Goal: Find specific page/section: Find specific page/section

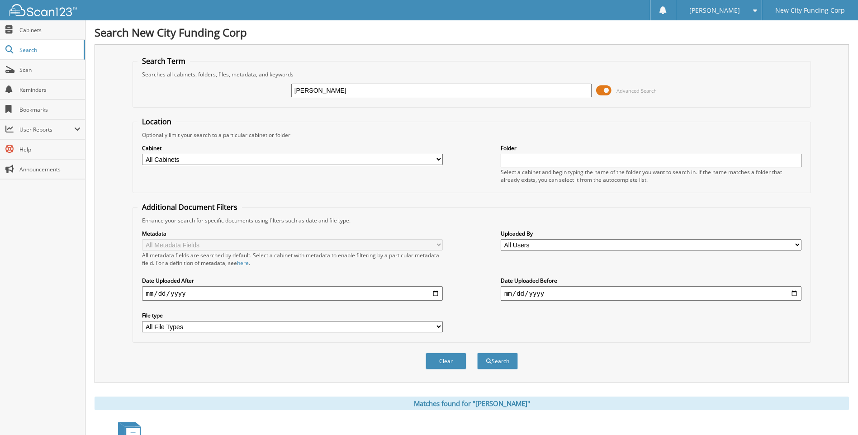
click at [352, 92] on input "edward cowan" at bounding box center [441, 91] width 301 height 14
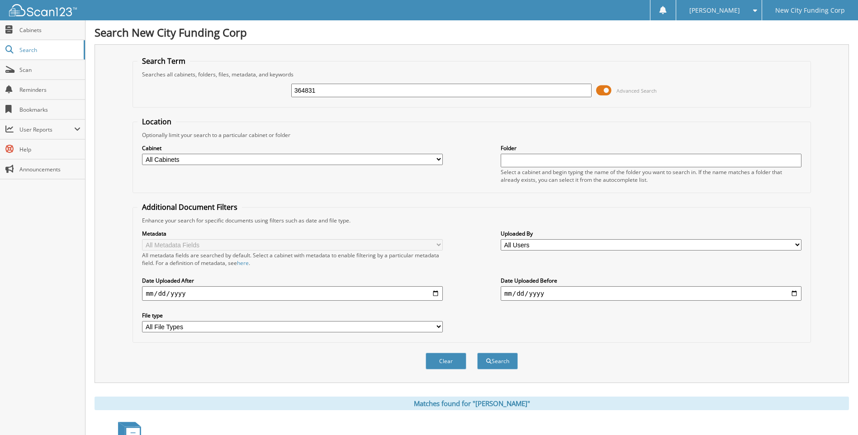
type input "364831"
click at [477, 353] on button "Search" at bounding box center [497, 361] width 41 height 17
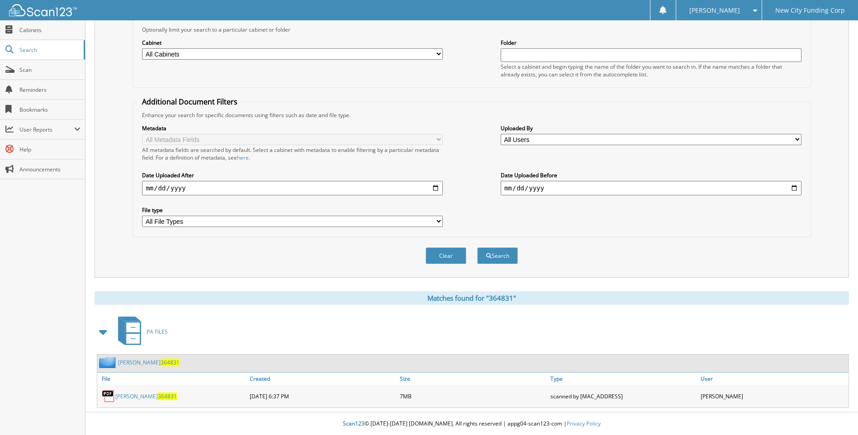
click at [148, 394] on link "[PERSON_NAME] 364831" at bounding box center [146, 397] width 62 height 8
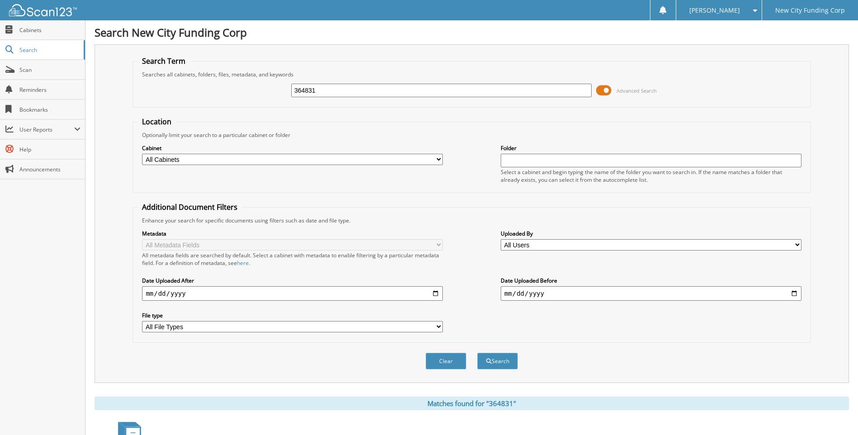
click at [324, 91] on input "364831" at bounding box center [441, 91] width 301 height 14
type input "368399"
click at [477, 353] on button "Search" at bounding box center [497, 361] width 41 height 17
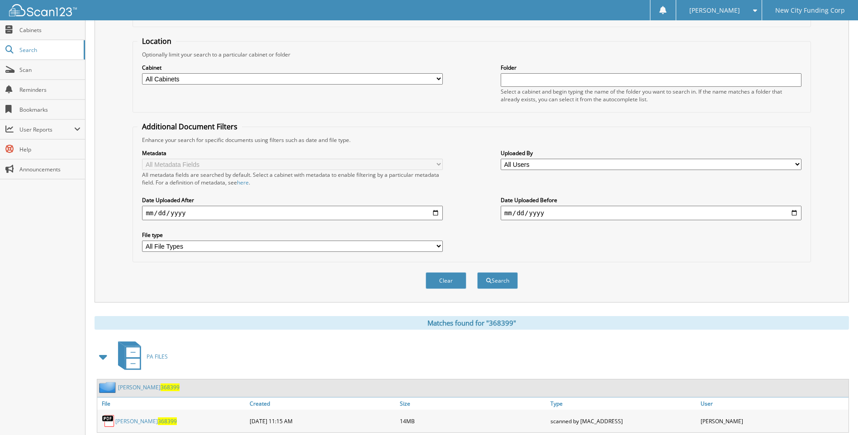
scroll to position [106, 0]
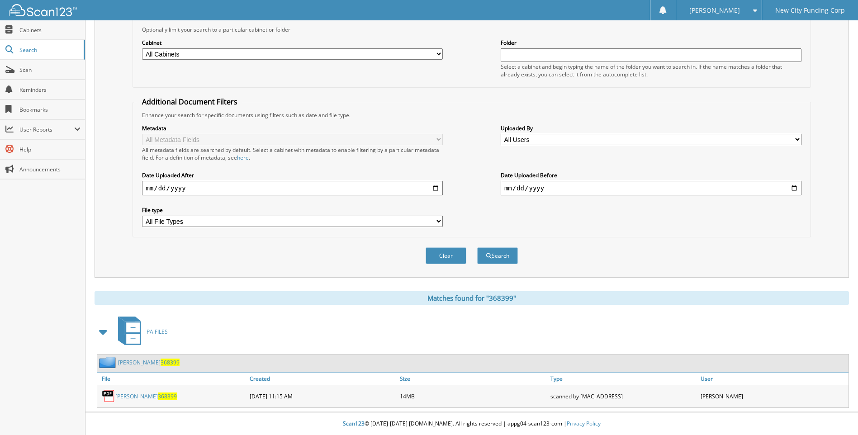
click at [163, 396] on link "PETERSON CADESTIN 368399" at bounding box center [146, 397] width 62 height 8
